Goal: Navigation & Orientation: Find specific page/section

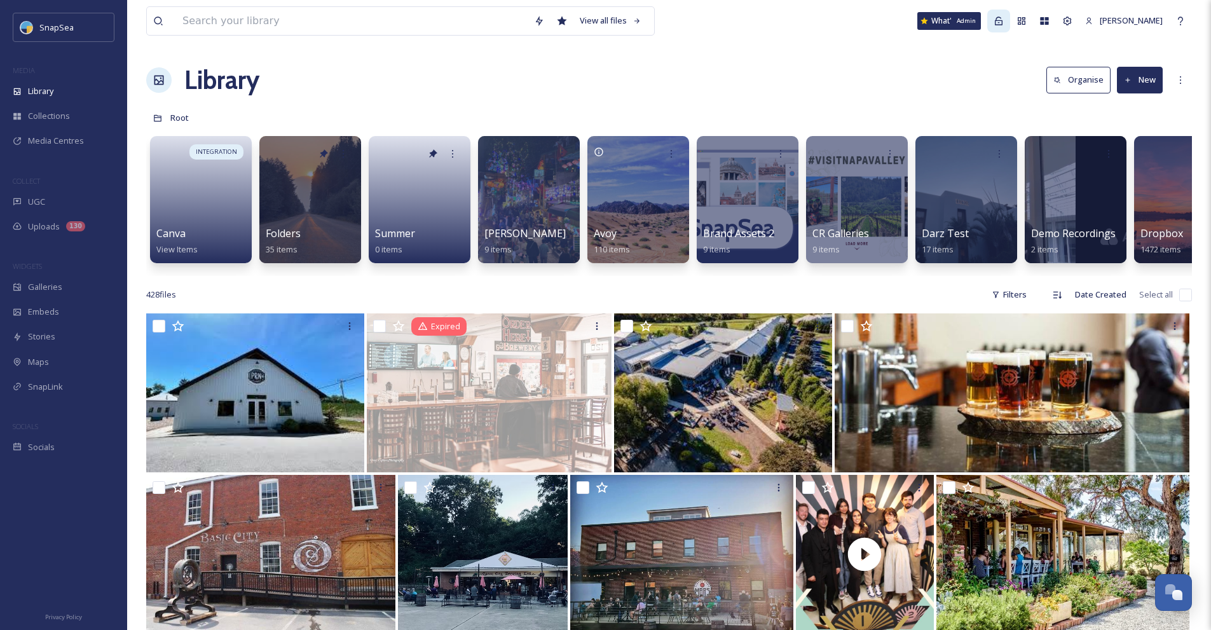
click at [1002, 17] on icon at bounding box center [999, 21] width 8 height 8
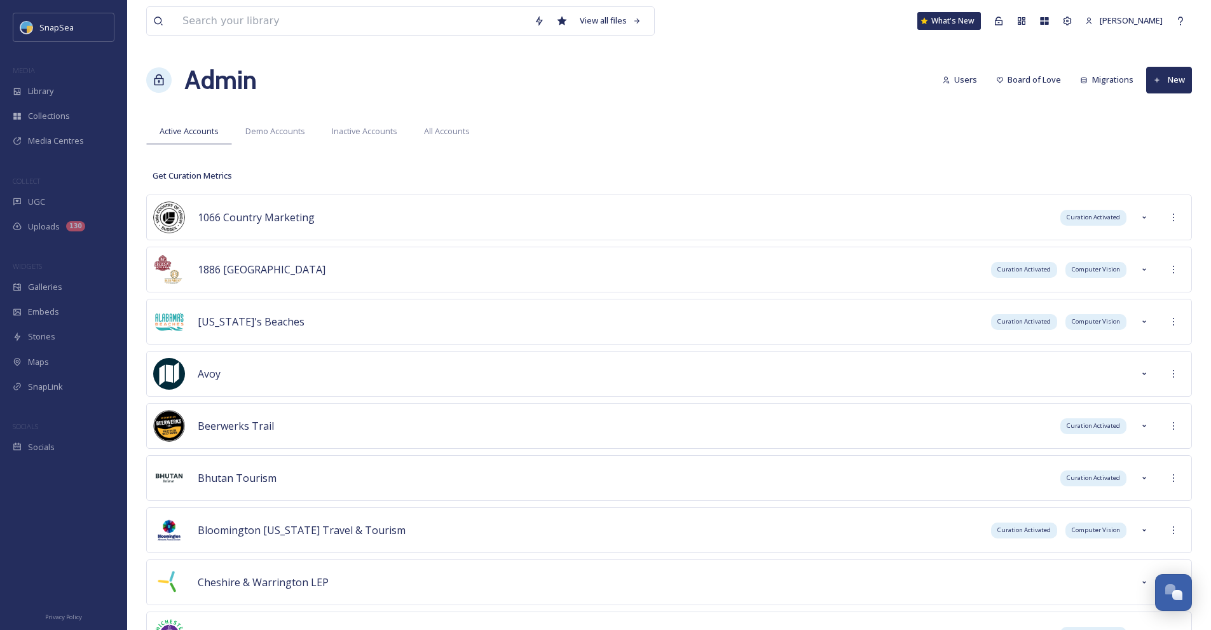
scroll to position [6314, 0]
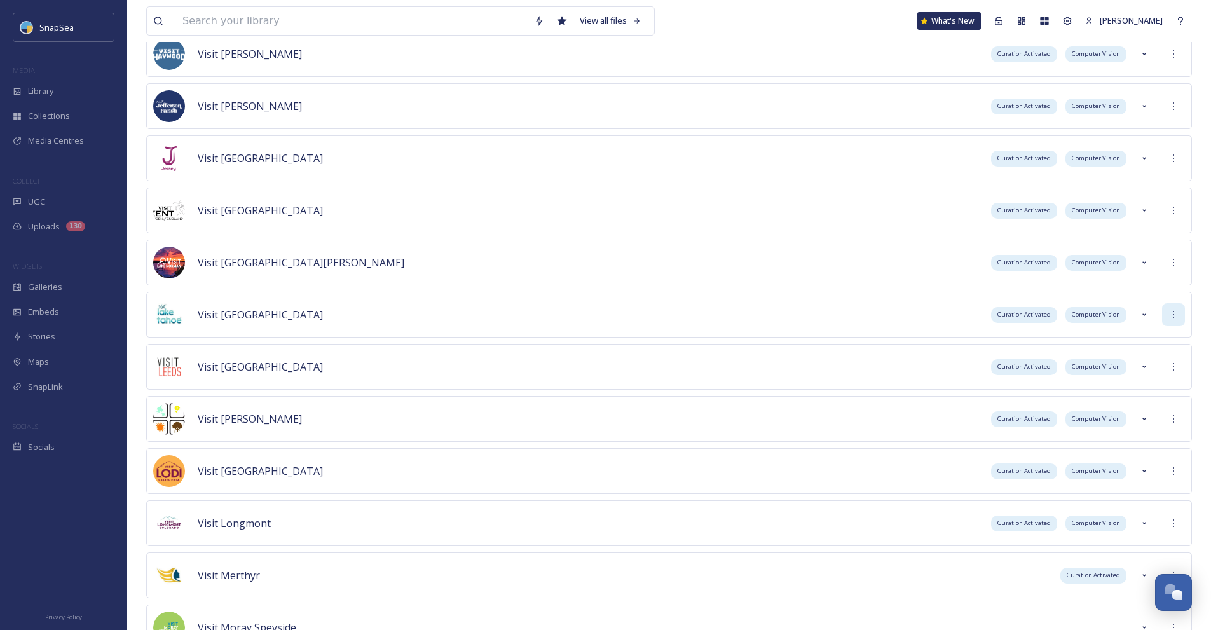
drag, startPoint x: 1175, startPoint y: 315, endPoint x: 1170, endPoint y: 322, distance: 8.1
click at [1173, 317] on icon at bounding box center [1173, 315] width 10 height 10
drag, startPoint x: 1140, startPoint y: 344, endPoint x: 1135, endPoint y: 338, distance: 7.7
click at [1142, 341] on div "Sign into Team" at bounding box center [1127, 342] width 113 height 25
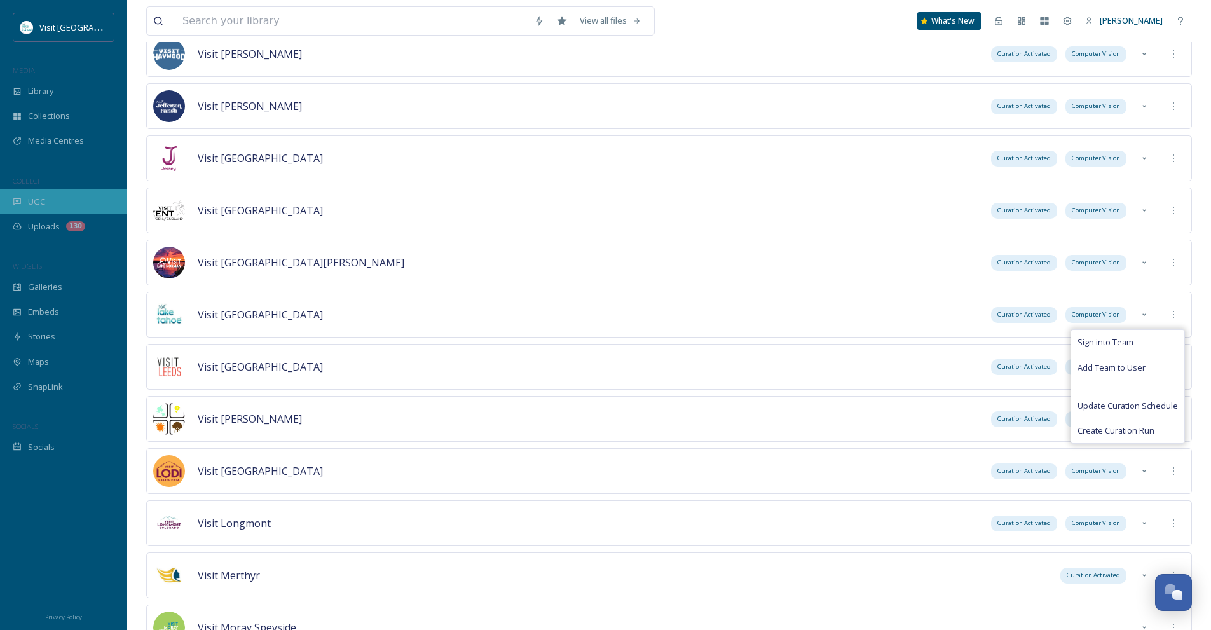
click at [47, 195] on div "UGC" at bounding box center [63, 201] width 127 height 25
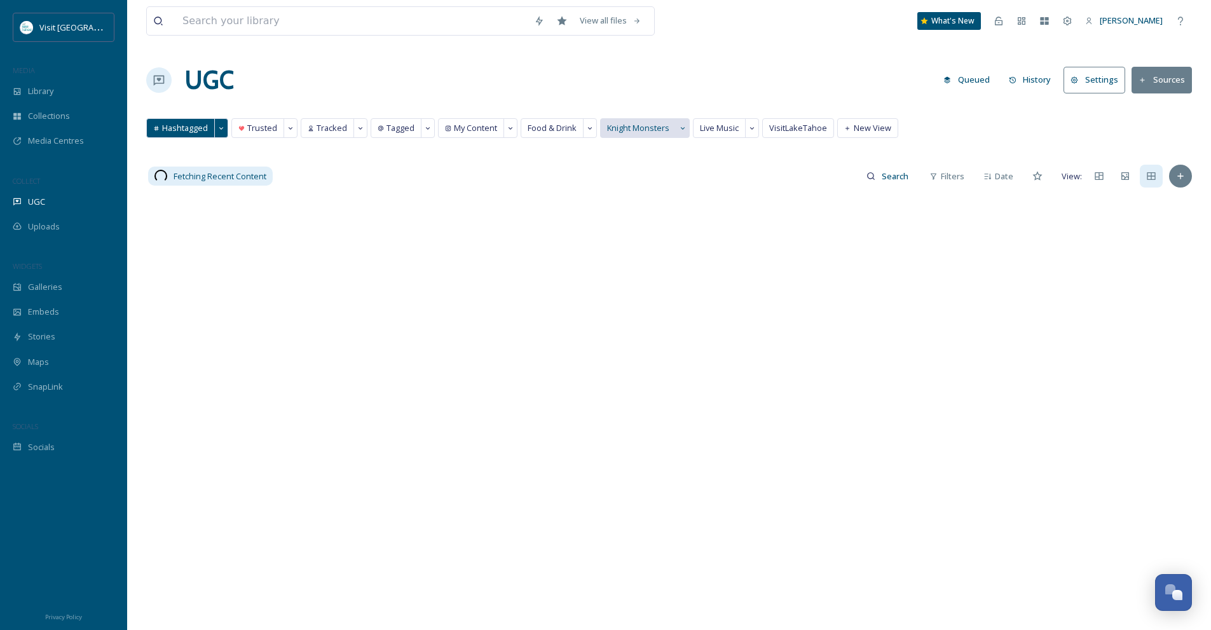
click at [657, 128] on span "Knight Monsters" at bounding box center [638, 128] width 62 height 12
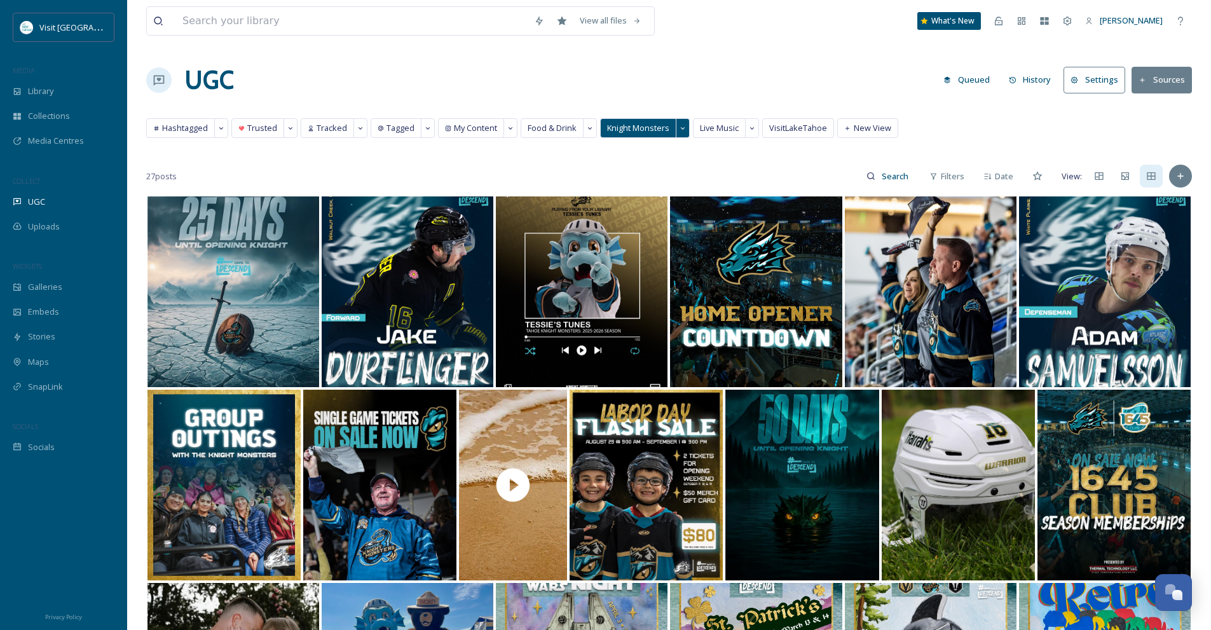
click at [1146, 77] on icon at bounding box center [1142, 80] width 8 height 8
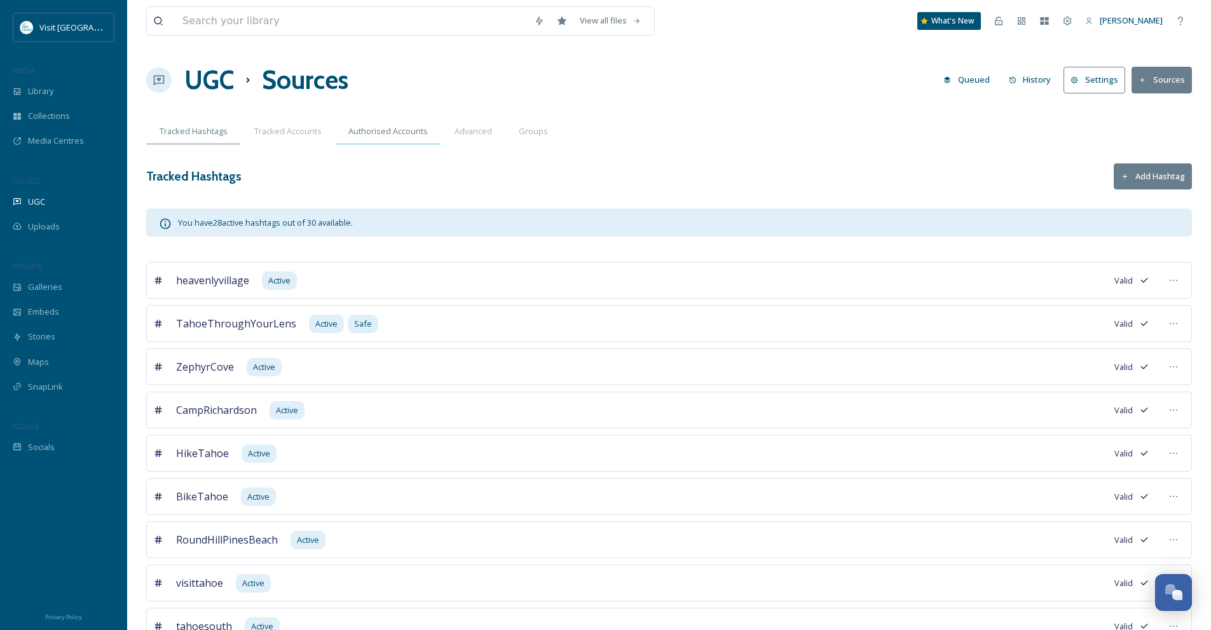
click at [400, 124] on div "Authorised Accounts" at bounding box center [388, 131] width 106 height 26
